Goal: Task Accomplishment & Management: Manage account settings

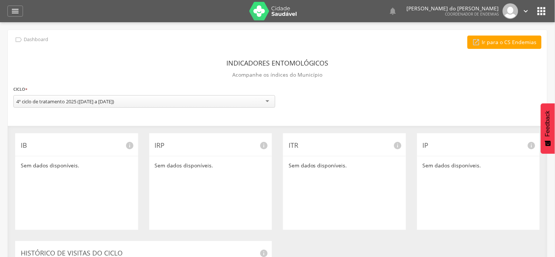
click at [131, 103] on div "4º ciclo de tratamento 2025 ([DATE] a [DATE])" at bounding box center [144, 101] width 262 height 13
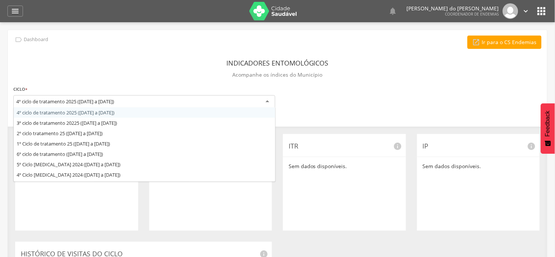
click at [133, 104] on div "4º ciclo de tratamento 2025 ([DATE] a [DATE])" at bounding box center [144, 101] width 262 height 13
click at [134, 104] on div "4º ciclo de tratamento 2025 ([DATE] a [DATE])" at bounding box center [144, 101] width 262 height 13
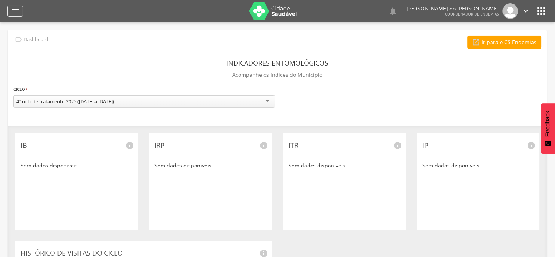
click at [15, 9] on icon "" at bounding box center [15, 11] width 9 height 9
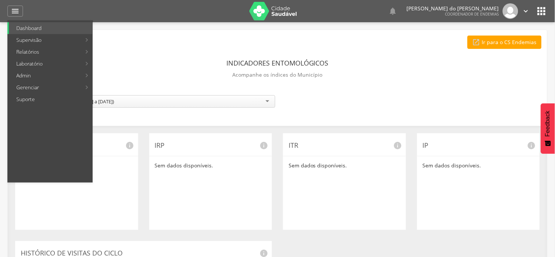
click at [376, 78] on div "Indicadores Entomológicos Acompanhe os índices do Município" at bounding box center [277, 69] width 528 height 27
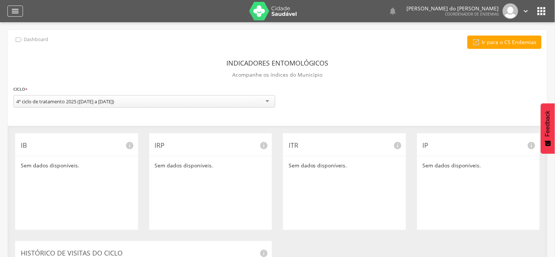
click at [15, 9] on icon "" at bounding box center [15, 11] width 9 height 9
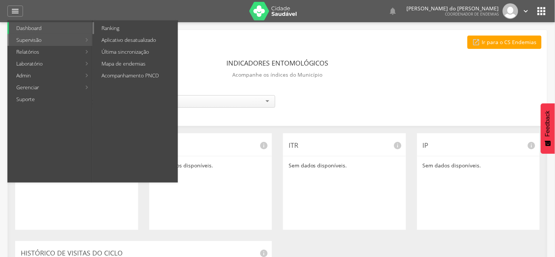
click at [111, 25] on link "Ranking" at bounding box center [135, 28] width 83 height 12
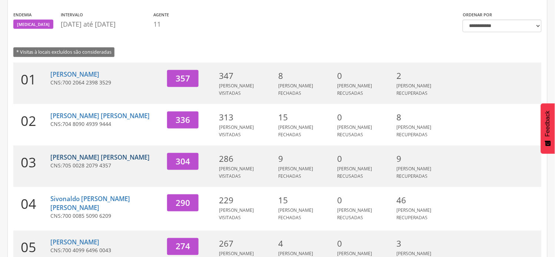
scroll to position [123, 0]
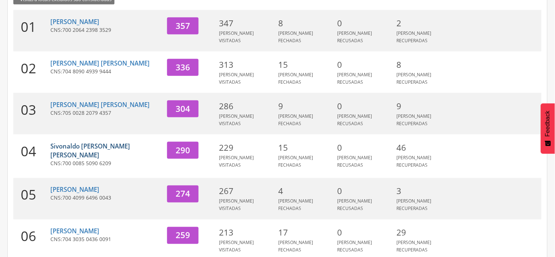
click at [107, 142] on link "Sivonaldo [PERSON_NAME] [PERSON_NAME]" at bounding box center [90, 150] width 80 height 17
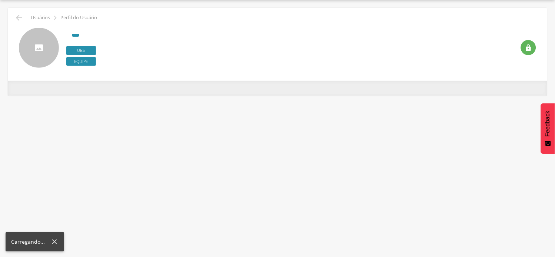
scroll to position [22, 0]
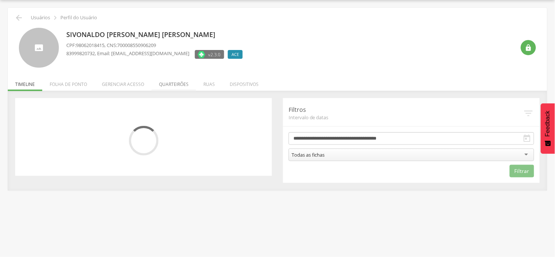
click at [171, 83] on li "Quarteirões" at bounding box center [173, 82] width 44 height 17
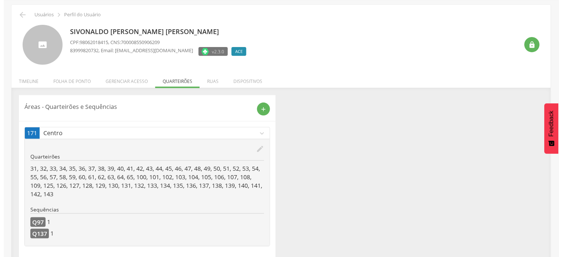
scroll to position [35, 0]
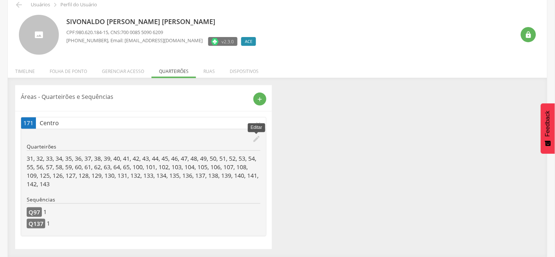
click at [256, 138] on icon "edit" at bounding box center [256, 139] width 8 height 8
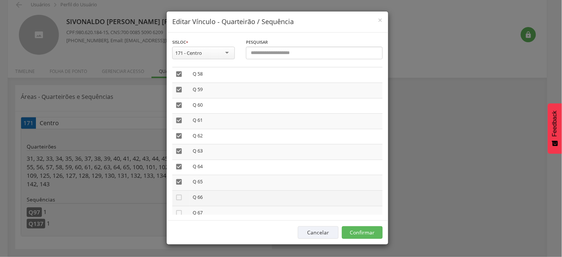
scroll to position [905, 0]
click at [179, 179] on icon "" at bounding box center [178, 182] width 7 height 7
click at [364, 232] on button "Confirmar" at bounding box center [362, 232] width 41 height 13
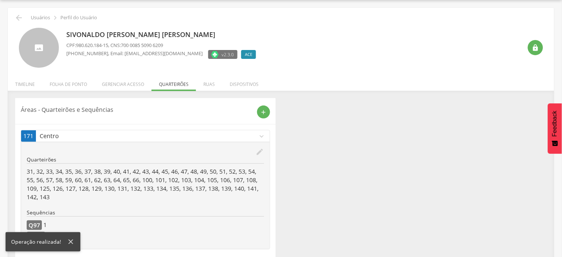
scroll to position [35, 0]
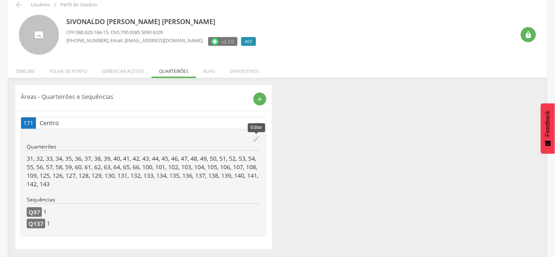
click at [255, 138] on icon "edit" at bounding box center [256, 139] width 8 height 8
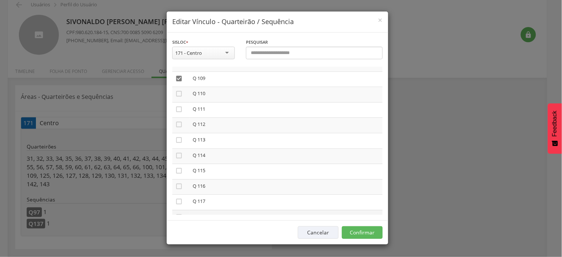
scroll to position [1645, 0]
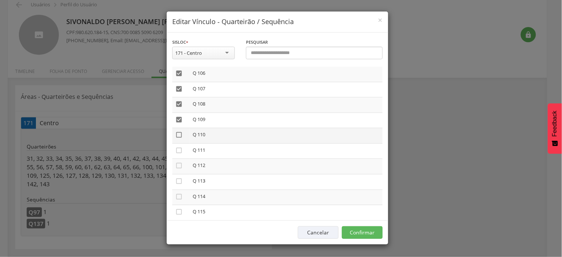
click at [178, 131] on icon "" at bounding box center [178, 134] width 7 height 7
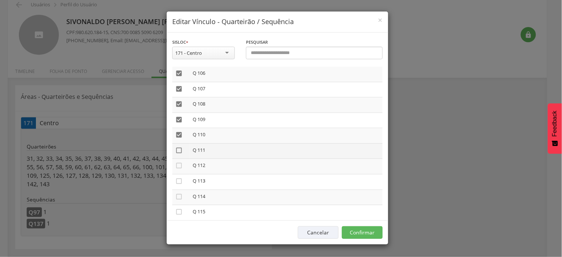
click at [179, 147] on icon "" at bounding box center [178, 150] width 7 height 7
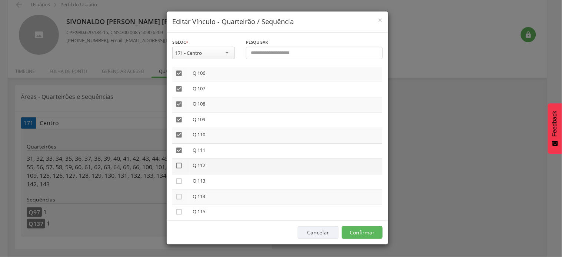
click at [177, 162] on icon "" at bounding box center [178, 165] width 7 height 7
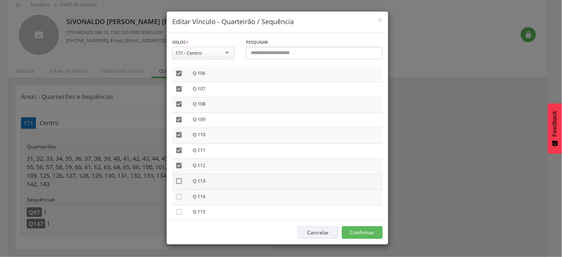
click at [178, 177] on icon "" at bounding box center [178, 180] width 7 height 7
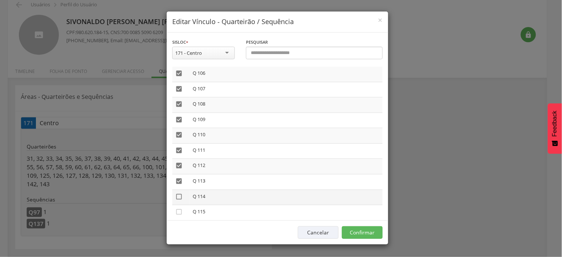
click at [178, 193] on icon "" at bounding box center [178, 196] width 7 height 7
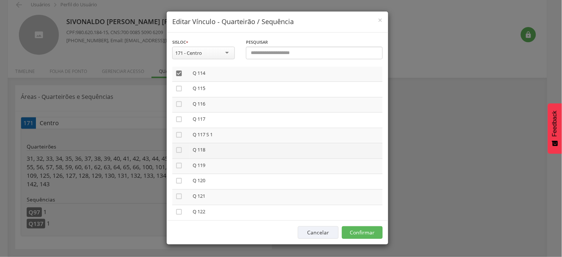
scroll to position [1727, 0]
click at [178, 126] on icon "" at bounding box center [178, 129] width 7 height 7
click at [178, 141] on icon "" at bounding box center [178, 144] width 7 height 7
click at [179, 157] on icon "" at bounding box center [178, 160] width 7 height 7
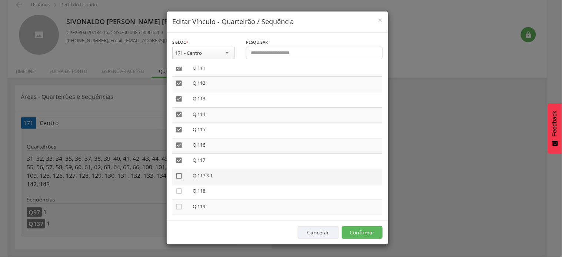
click at [178, 172] on icon "" at bounding box center [178, 175] width 7 height 7
click at [178, 172] on icon "" at bounding box center [178, 175] width 7 height 7
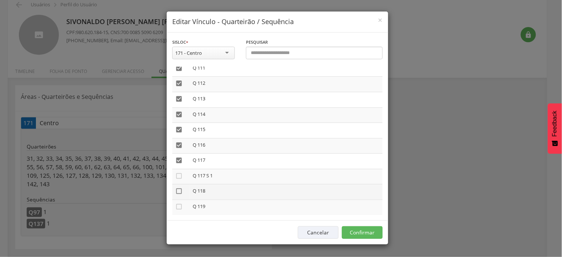
click at [179, 187] on icon "" at bounding box center [178, 190] width 7 height 7
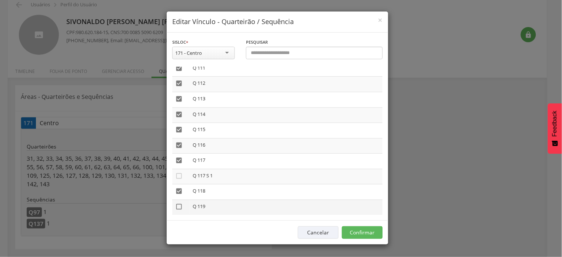
click at [177, 203] on icon "" at bounding box center [178, 206] width 7 height 7
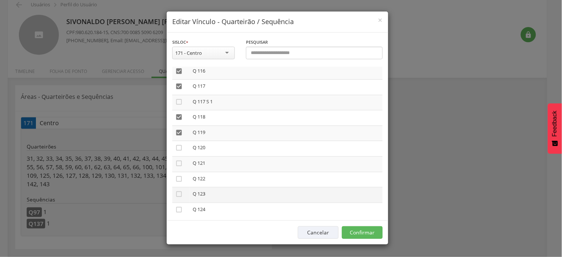
scroll to position [1809, 0]
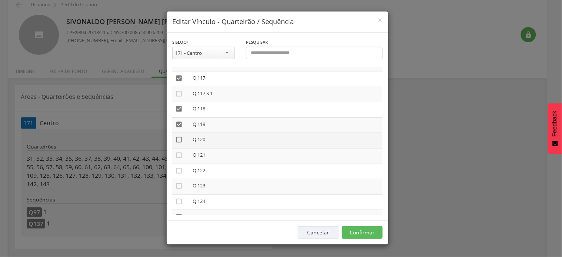
click at [178, 136] on icon "" at bounding box center [178, 139] width 7 height 7
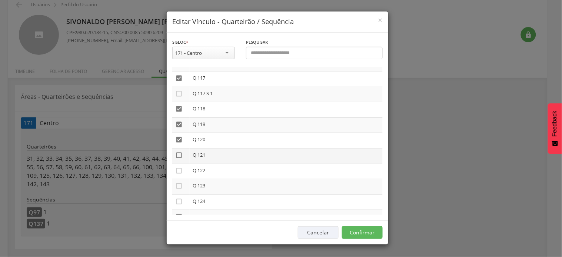
click at [178, 151] on icon "" at bounding box center [178, 154] width 7 height 7
click at [178, 167] on icon "" at bounding box center [178, 170] width 7 height 7
click at [178, 182] on icon "" at bounding box center [178, 185] width 7 height 7
drag, startPoint x: 179, startPoint y: 184, endPoint x: 184, endPoint y: 195, distance: 11.8
click at [180, 198] on icon "" at bounding box center [178, 201] width 7 height 7
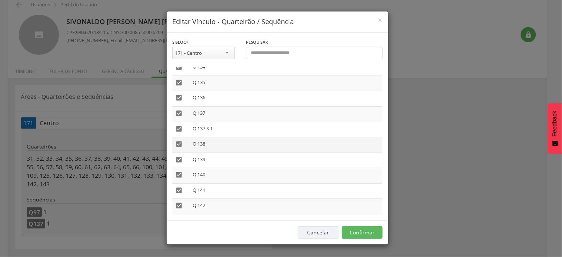
scroll to position [2100, 0]
click at [366, 231] on button "Confirmar" at bounding box center [362, 232] width 41 height 13
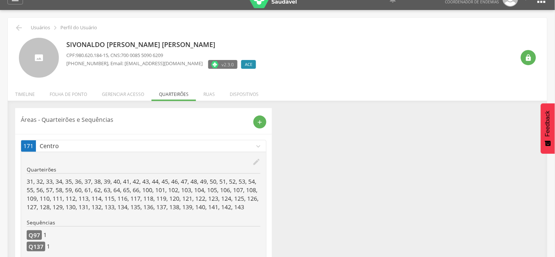
scroll to position [0, 0]
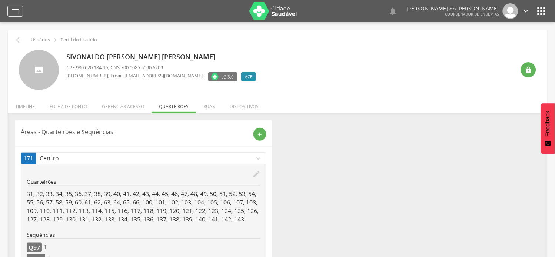
click at [17, 12] on icon "" at bounding box center [15, 11] width 9 height 9
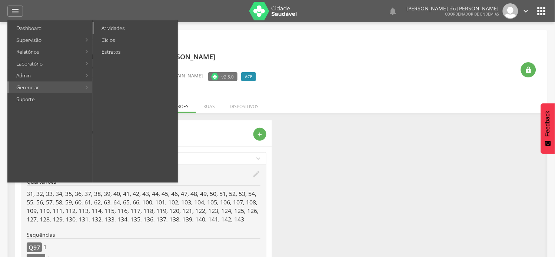
click at [119, 27] on link "Atividades" at bounding box center [135, 28] width 83 height 12
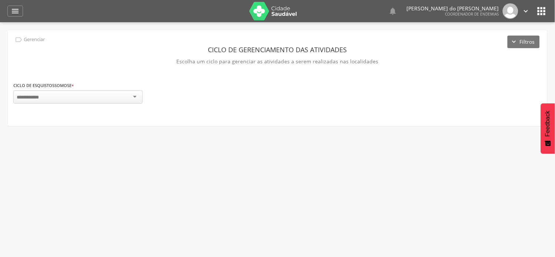
click at [135, 94] on div at bounding box center [77, 96] width 129 height 13
drag, startPoint x: 257, startPoint y: 198, endPoint x: 331, endPoint y: 189, distance: 74.6
click at [259, 197] on div " Usuários  Perfil do Usuário [PERSON_NAME] [PERSON_NAME] CPF: 980.620.184-15 …" at bounding box center [277, 150] width 555 height 257
click at [16, 9] on icon "" at bounding box center [15, 11] width 9 height 9
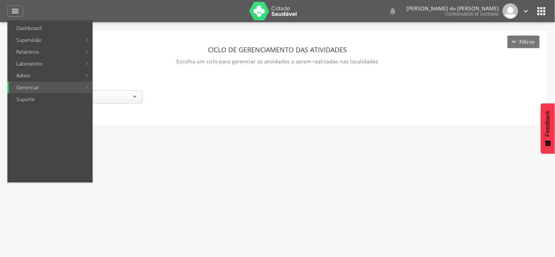
click at [57, 217] on div " Usuários  Perfil do Usuário [PERSON_NAME] [PERSON_NAME] CPF: 980.620.184-15 …" at bounding box center [277, 150] width 555 height 257
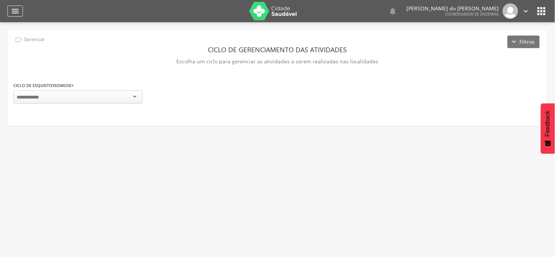
click at [16, 9] on icon "" at bounding box center [15, 11] width 9 height 9
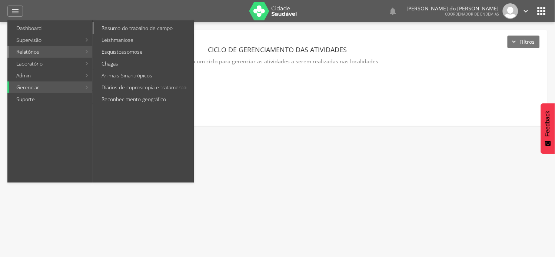
click at [134, 26] on link "Resumo do trabalho de campo" at bounding box center [144, 28] width 100 height 12
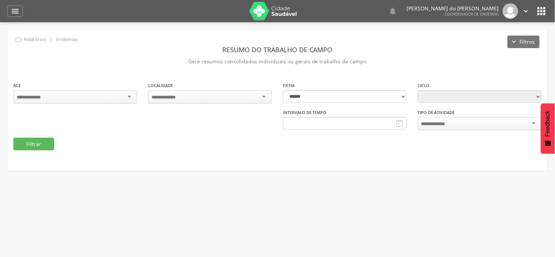
type input "**********"
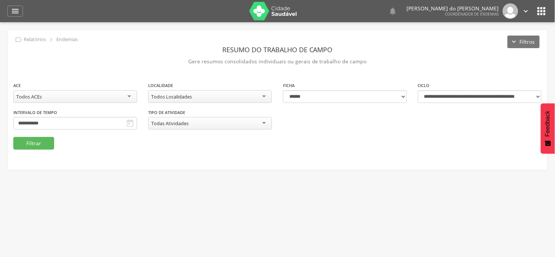
click at [130, 95] on div "Todos ACEs" at bounding box center [75, 96] width 124 height 13
click at [34, 142] on button "Filtrar" at bounding box center [33, 143] width 41 height 13
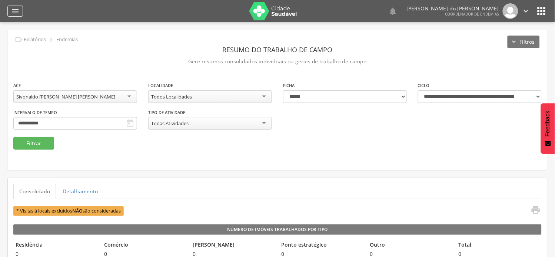
drag, startPoint x: 13, startPoint y: 8, endPoint x: 16, endPoint y: 13, distance: 6.4
click at [13, 9] on icon "" at bounding box center [15, 11] width 9 height 9
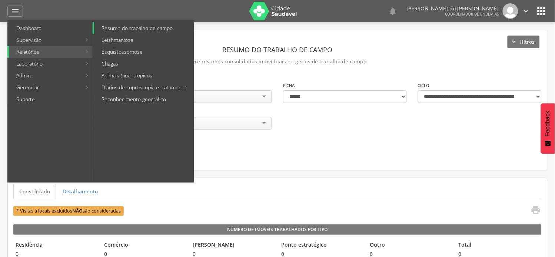
click at [131, 28] on link "Resumo do trabalho de campo" at bounding box center [144, 28] width 100 height 12
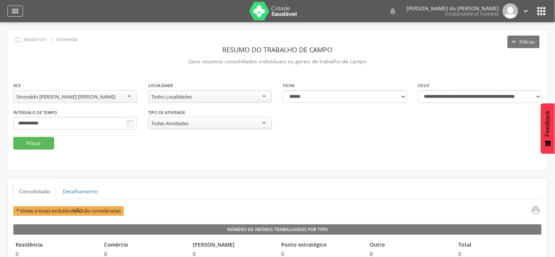
click at [11, 9] on icon "" at bounding box center [15, 11] width 9 height 9
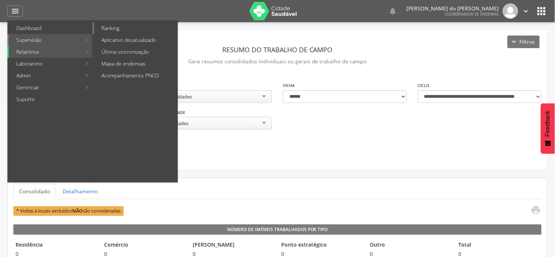
click at [115, 28] on link "Ranking" at bounding box center [135, 28] width 83 height 12
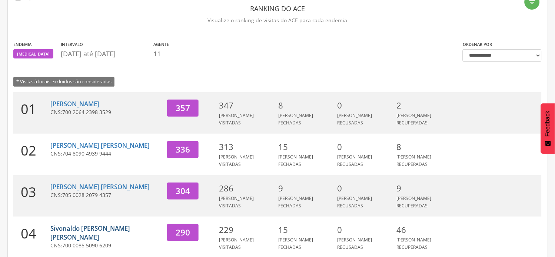
click at [104, 224] on link "Sivonaldo [PERSON_NAME] [PERSON_NAME]" at bounding box center [90, 232] width 80 height 17
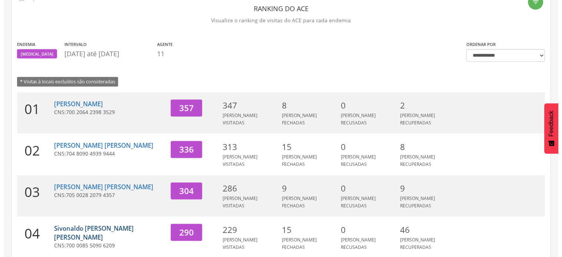
scroll to position [22, 0]
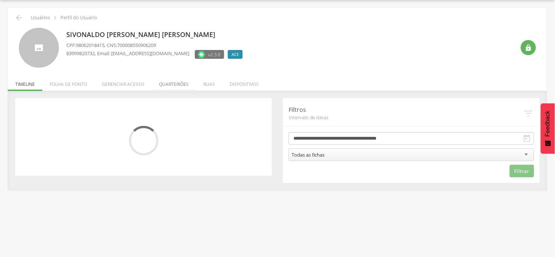
click at [171, 81] on li "Quarteirões" at bounding box center [173, 82] width 44 height 17
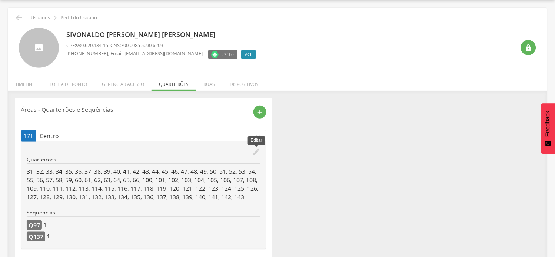
click at [254, 154] on icon "edit" at bounding box center [256, 152] width 8 height 8
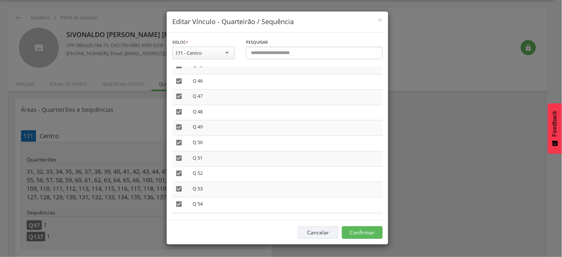
scroll to position [740, 0]
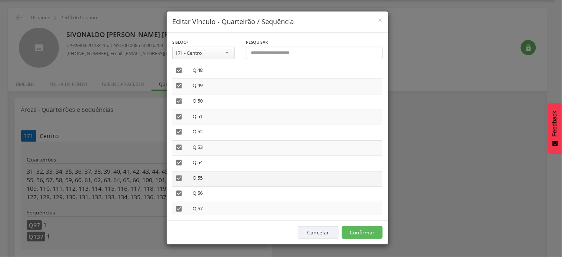
click at [179, 174] on icon "" at bounding box center [178, 177] width 7 height 7
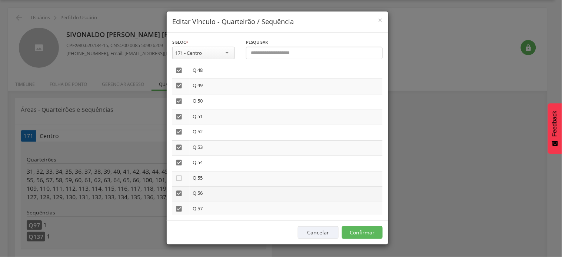
click at [178, 190] on icon "" at bounding box center [178, 193] width 7 height 7
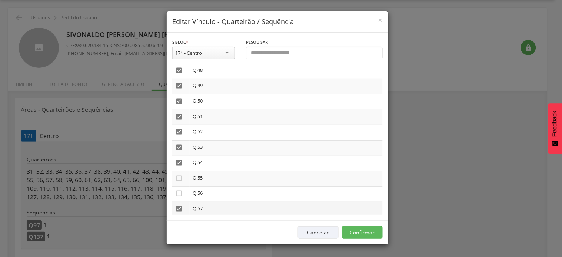
click at [177, 205] on icon "" at bounding box center [178, 208] width 7 height 7
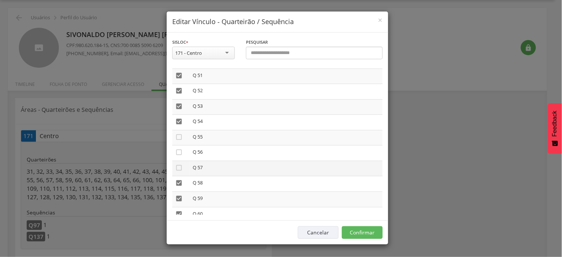
scroll to position [823, 0]
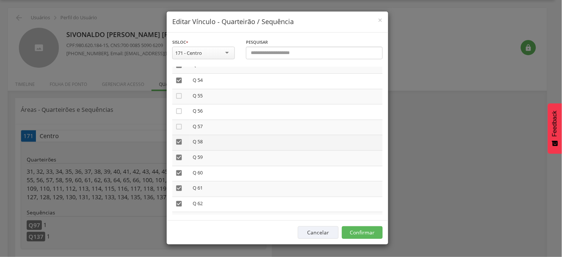
click at [177, 138] on icon "" at bounding box center [178, 141] width 7 height 7
click at [180, 154] on icon "" at bounding box center [178, 157] width 7 height 7
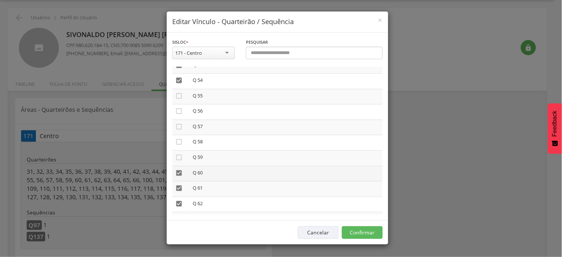
click at [180, 169] on icon "" at bounding box center [178, 172] width 7 height 7
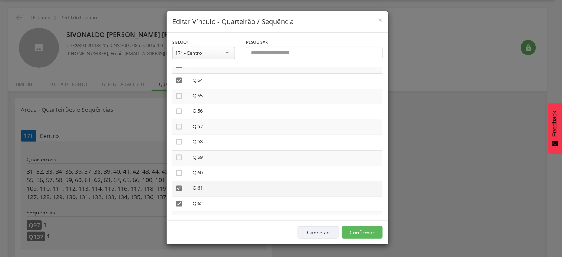
click at [175, 184] on icon "" at bounding box center [178, 187] width 7 height 7
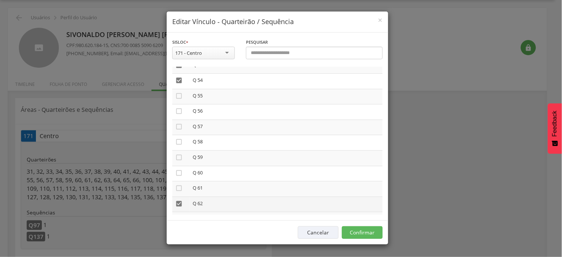
click at [179, 200] on icon "" at bounding box center [178, 203] width 7 height 7
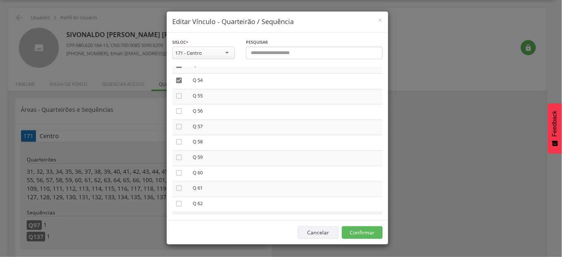
click at [177, 215] on icon "" at bounding box center [178, 218] width 7 height 7
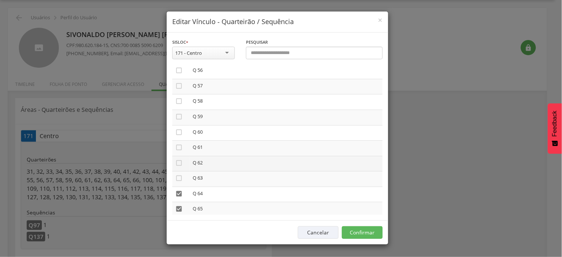
scroll to position [864, 0]
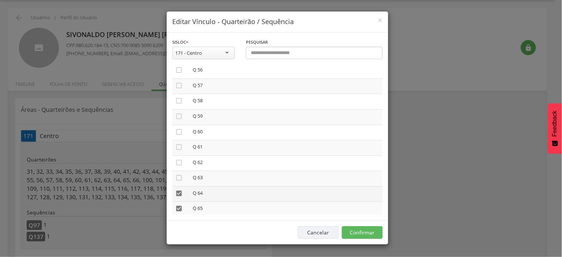
click at [178, 190] on icon "" at bounding box center [178, 193] width 7 height 7
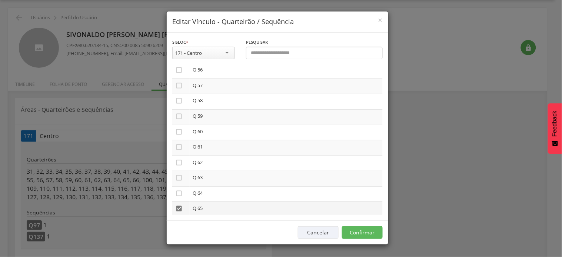
click at [178, 205] on icon "" at bounding box center [178, 208] width 7 height 7
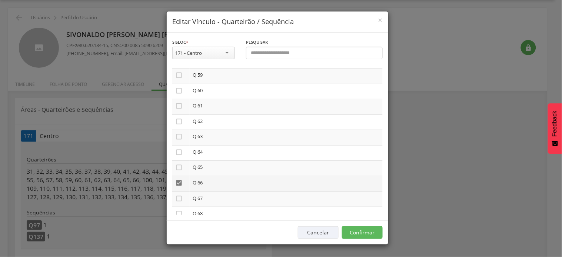
click at [178, 179] on icon "" at bounding box center [178, 182] width 7 height 7
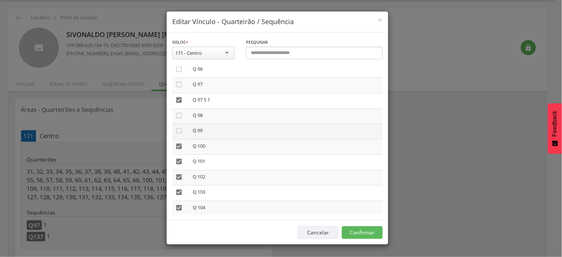
scroll to position [1481, 0]
click at [180, 142] on icon "" at bounding box center [178, 145] width 7 height 7
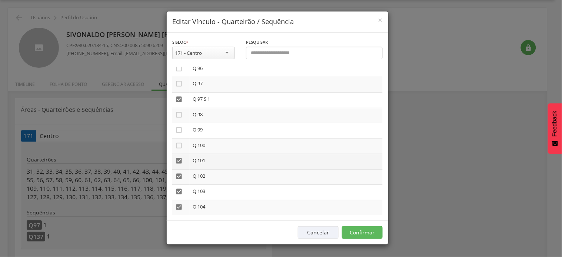
click at [180, 157] on icon "" at bounding box center [178, 160] width 7 height 7
click at [175, 172] on icon "" at bounding box center [178, 175] width 7 height 7
drag, startPoint x: 180, startPoint y: 178, endPoint x: 178, endPoint y: 191, distance: 13.0
click at [180, 188] on icon "" at bounding box center [178, 191] width 7 height 7
drag, startPoint x: 178, startPoint y: 192, endPoint x: 177, endPoint y: 208, distance: 16.7
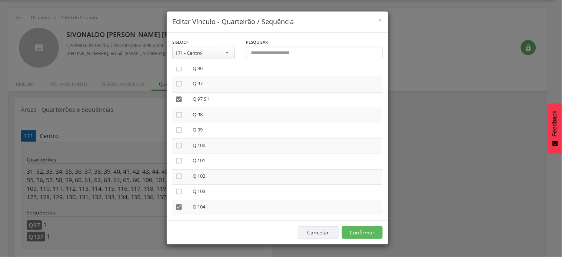
click at [178, 203] on icon "" at bounding box center [178, 206] width 7 height 7
click at [177, 218] on icon "" at bounding box center [178, 221] width 7 height 7
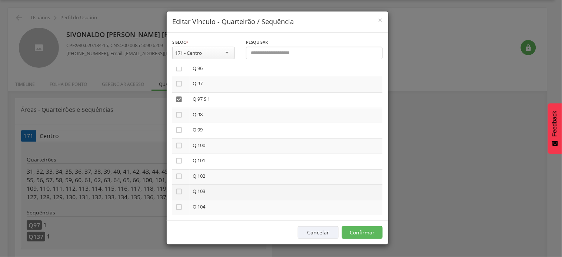
scroll to position [1522, 0]
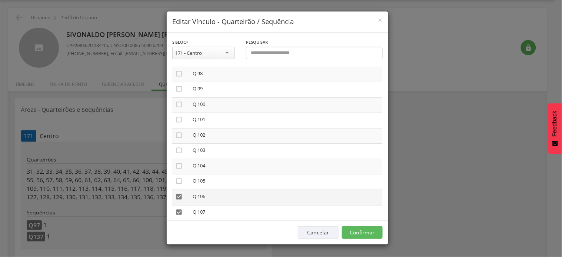
click at [180, 193] on icon "" at bounding box center [178, 196] width 7 height 7
click at [178, 208] on icon "" at bounding box center [178, 211] width 7 height 7
click at [179, 224] on icon "" at bounding box center [178, 227] width 7 height 7
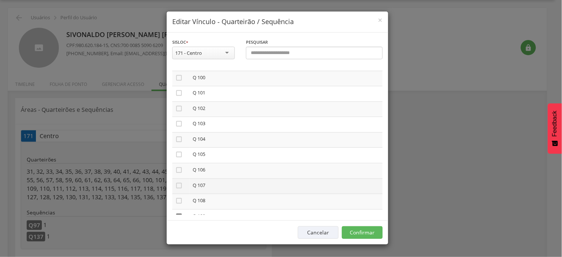
scroll to position [1563, 0]
click at [179, 198] on icon "" at bounding box center [178, 201] width 7 height 7
click at [178, 213] on icon "" at bounding box center [178, 216] width 7 height 7
click at [180, 105] on icon "" at bounding box center [178, 108] width 7 height 7
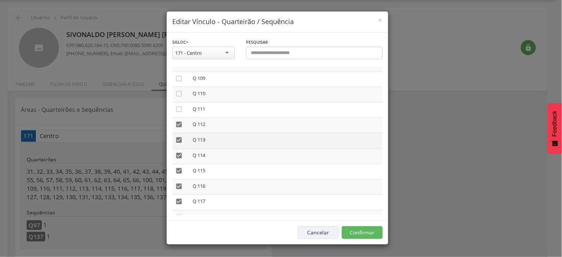
drag, startPoint x: 179, startPoint y: 108, endPoint x: 179, endPoint y: 121, distance: 13.0
click at [179, 121] on icon "" at bounding box center [178, 124] width 7 height 7
click at [178, 136] on icon "" at bounding box center [178, 139] width 7 height 7
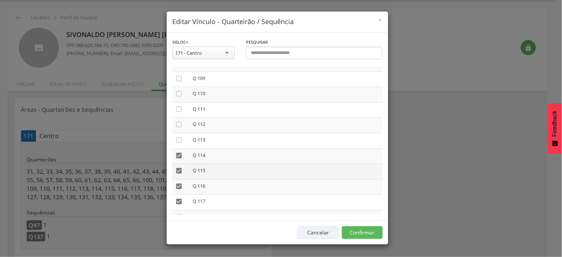
drag, startPoint x: 180, startPoint y: 140, endPoint x: 179, endPoint y: 150, distance: 10.8
click at [180, 152] on icon "" at bounding box center [178, 155] width 7 height 7
drag, startPoint x: 179, startPoint y: 153, endPoint x: 178, endPoint y: 169, distance: 15.9
click at [179, 167] on icon "" at bounding box center [178, 170] width 7 height 7
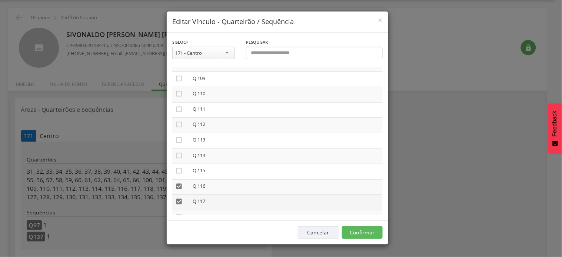
drag, startPoint x: 178, startPoint y: 169, endPoint x: 178, endPoint y: 180, distance: 11.5
click at [178, 182] on icon "" at bounding box center [178, 185] width 7 height 7
click at [180, 198] on icon "" at bounding box center [178, 201] width 7 height 7
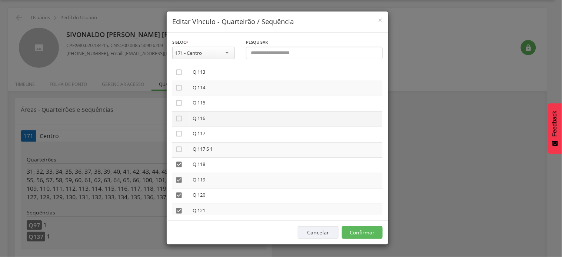
scroll to position [1768, 0]
click at [177, 146] on icon "" at bounding box center [178, 149] width 7 height 7
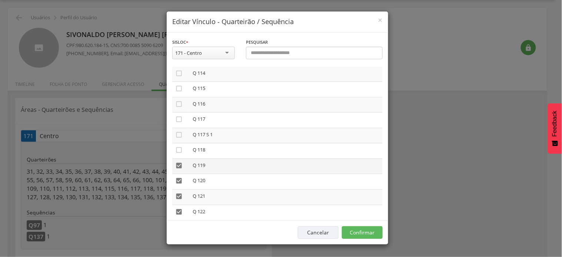
click at [180, 162] on icon "" at bounding box center [178, 165] width 7 height 7
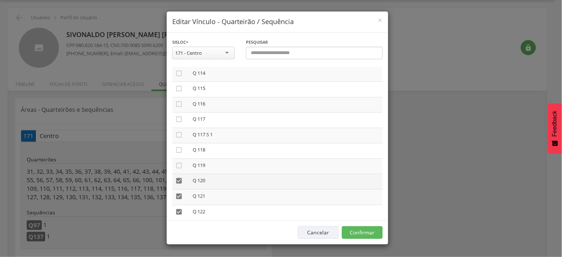
click at [178, 177] on icon "" at bounding box center [178, 180] width 7 height 7
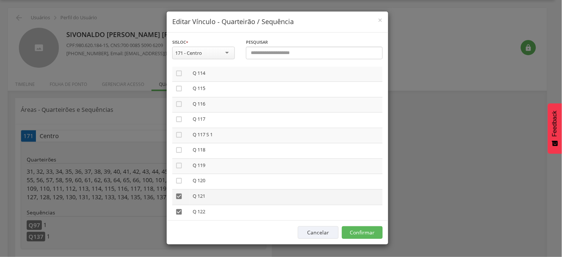
drag, startPoint x: 177, startPoint y: 180, endPoint x: 185, endPoint y: 198, distance: 20.9
click at [177, 192] on icon "" at bounding box center [178, 195] width 7 height 7
click at [178, 205] on td "" at bounding box center [180, 213] width 17 height 16
click at [178, 223] on icon "" at bounding box center [178, 226] width 7 height 7
click at [178, 208] on icon "" at bounding box center [178, 211] width 7 height 7
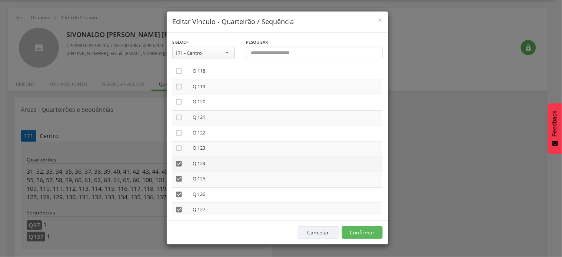
scroll to position [1851, 0]
click at [173, 153] on td "" at bounding box center [180, 161] width 17 height 16
click at [177, 156] on icon "" at bounding box center [178, 159] width 7 height 7
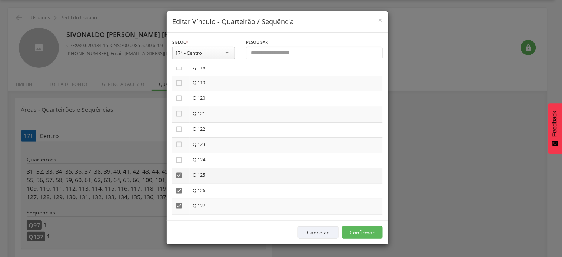
click at [179, 171] on icon "" at bounding box center [178, 174] width 7 height 7
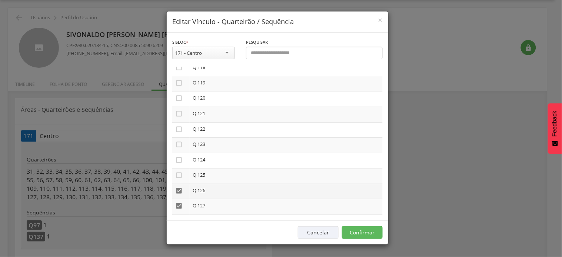
drag, startPoint x: 176, startPoint y: 173, endPoint x: 178, endPoint y: 179, distance: 6.3
click at [176, 187] on icon "" at bounding box center [178, 190] width 7 height 7
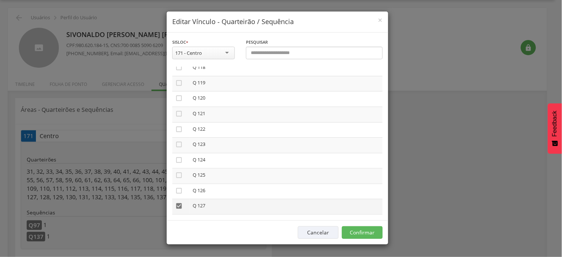
drag, startPoint x: 176, startPoint y: 190, endPoint x: 179, endPoint y: 201, distance: 11.6
click at [176, 202] on icon "" at bounding box center [178, 205] width 7 height 7
click at [178, 218] on icon "" at bounding box center [178, 221] width 7 height 7
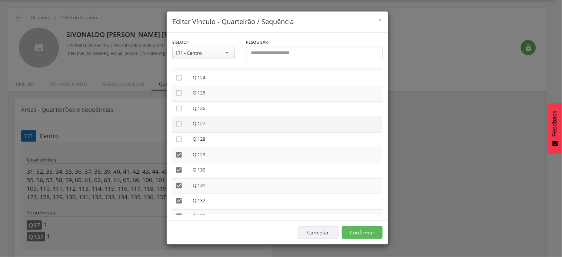
scroll to position [1974, 0]
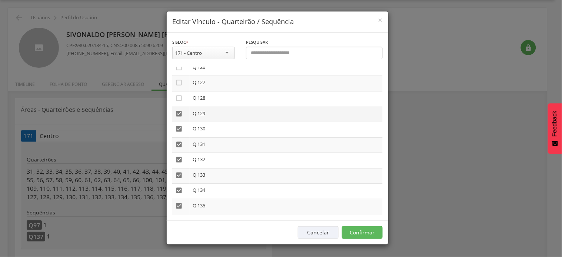
click at [179, 110] on icon "" at bounding box center [178, 113] width 7 height 7
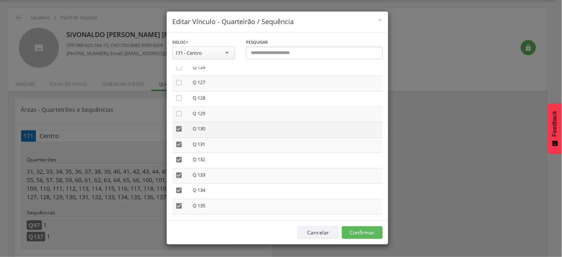
drag, startPoint x: 178, startPoint y: 110, endPoint x: 178, endPoint y: 114, distance: 4.4
click at [178, 125] on icon "" at bounding box center [178, 128] width 7 height 7
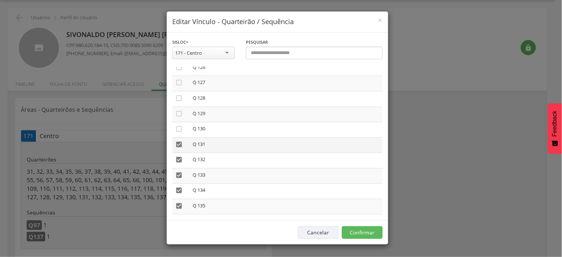
click at [178, 141] on icon "" at bounding box center [178, 144] width 7 height 7
click at [178, 156] on icon "" at bounding box center [178, 159] width 7 height 7
drag, startPoint x: 180, startPoint y: 156, endPoint x: 180, endPoint y: 171, distance: 14.8
click at [180, 171] on icon "" at bounding box center [178, 174] width 7 height 7
drag, startPoint x: 180, startPoint y: 171, endPoint x: 177, endPoint y: 188, distance: 17.3
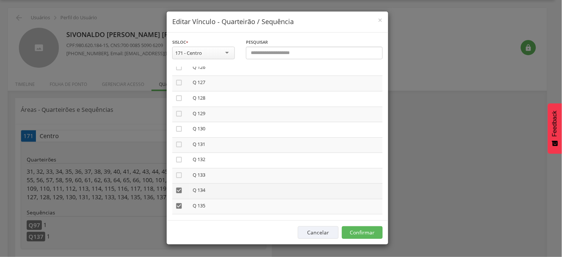
click at [179, 187] on icon "" at bounding box center [178, 190] width 7 height 7
click at [176, 202] on icon "" at bounding box center [178, 205] width 7 height 7
click at [179, 217] on icon "" at bounding box center [178, 220] width 7 height 7
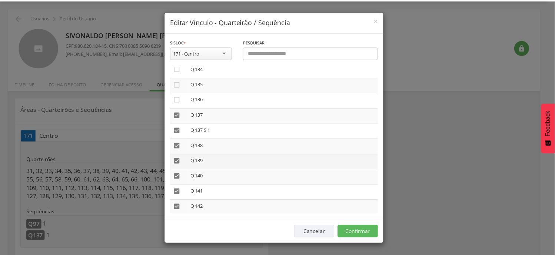
scroll to position [2097, 0]
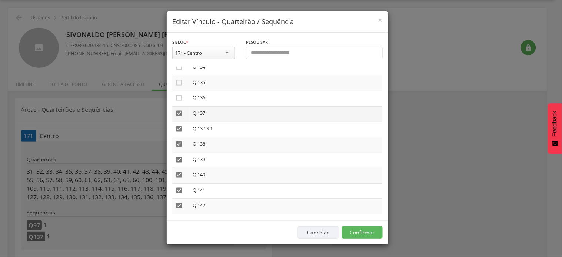
click at [176, 110] on icon "" at bounding box center [178, 113] width 7 height 7
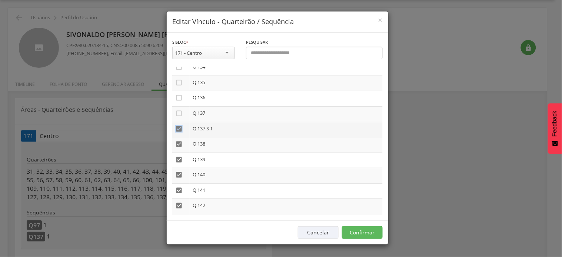
click at [179, 122] on td "" at bounding box center [180, 130] width 17 height 16
click at [178, 125] on icon "" at bounding box center [178, 128] width 7 height 7
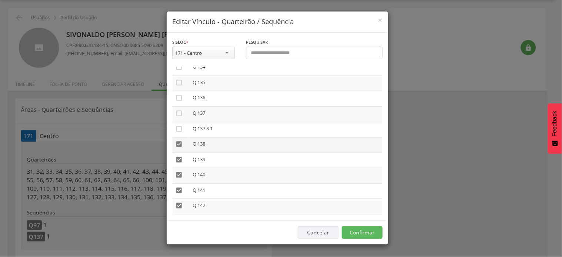
click at [180, 140] on icon "" at bounding box center [178, 143] width 7 height 7
click at [179, 156] on icon "" at bounding box center [178, 159] width 7 height 7
click at [178, 171] on icon "" at bounding box center [178, 174] width 7 height 7
click at [177, 183] on td "" at bounding box center [180, 191] width 17 height 16
click at [179, 202] on icon "" at bounding box center [178, 205] width 7 height 7
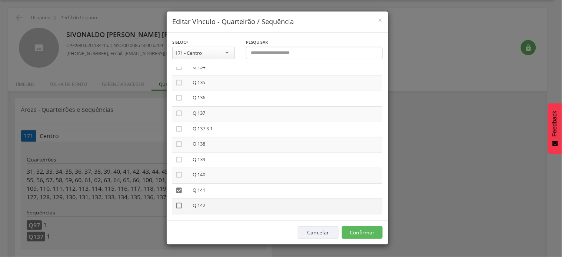
drag, startPoint x: 178, startPoint y: 203, endPoint x: 180, endPoint y: 183, distance: 19.7
click at [178, 217] on icon "" at bounding box center [178, 220] width 7 height 7
click at [180, 187] on icon "" at bounding box center [178, 190] width 7 height 7
click at [365, 232] on button "Confirmar" at bounding box center [362, 232] width 41 height 13
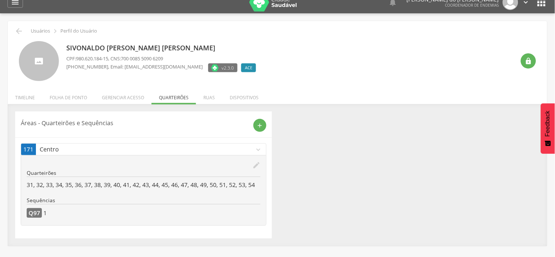
scroll to position [0, 0]
